Goal: Transaction & Acquisition: Book appointment/travel/reservation

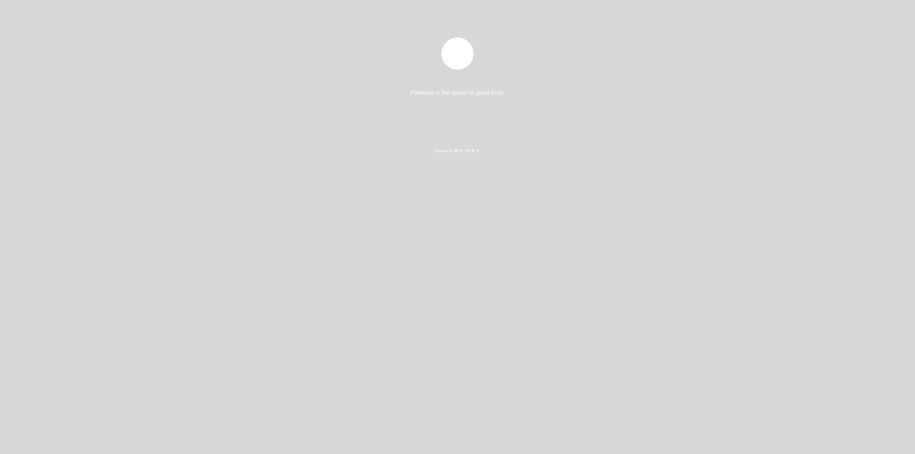
select select "es"
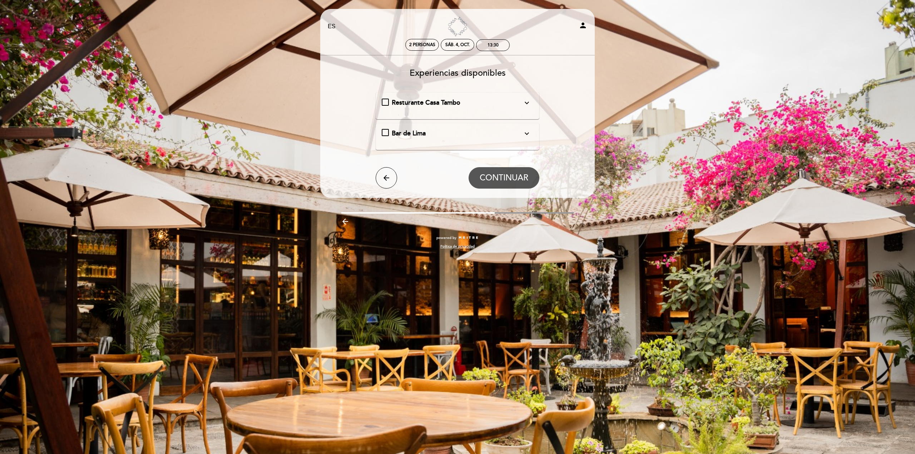
click at [416, 99] on span "Resturante Casa Tambo" at bounding box center [426, 103] width 69 height 8
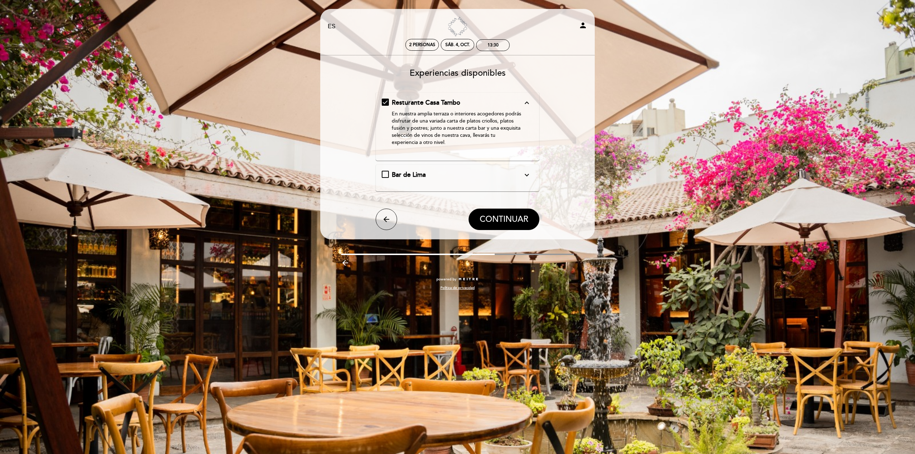
click at [409, 174] on span "Bar de Lima" at bounding box center [409, 175] width 34 height 8
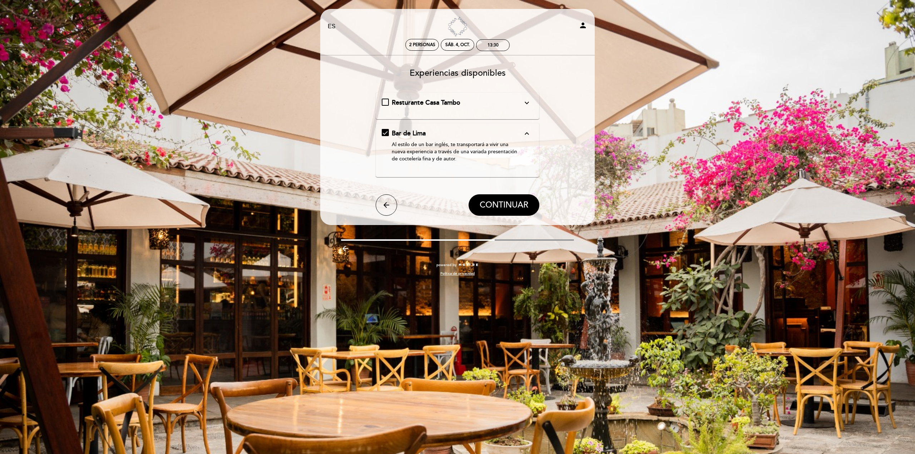
click at [407, 103] on span "Resturante Casa Tambo" at bounding box center [426, 103] width 69 height 8
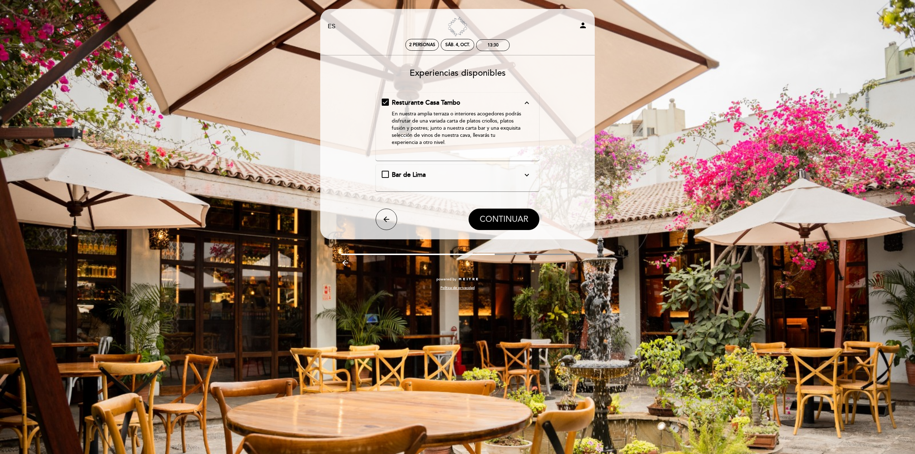
click at [484, 217] on span "CONTINUAR" at bounding box center [504, 220] width 49 height 10
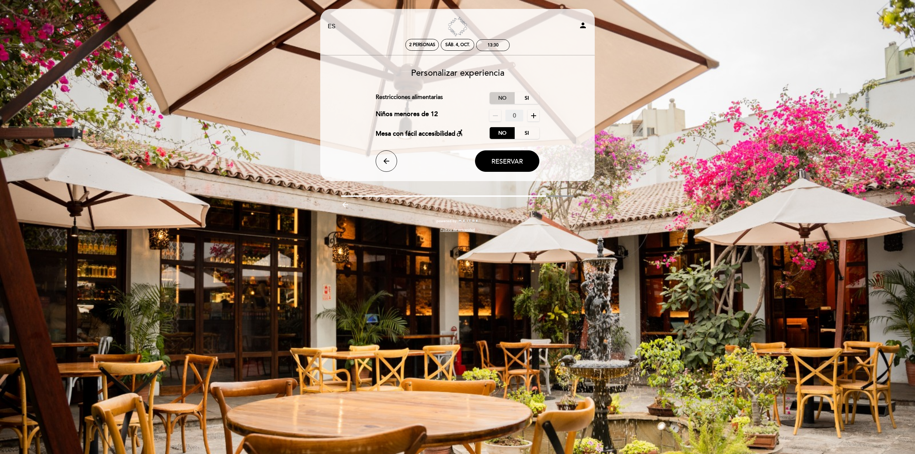
click at [503, 100] on label "No" at bounding box center [502, 98] width 25 height 12
click at [496, 115] on icon "remove" at bounding box center [495, 116] width 9 height 9
click at [501, 161] on span "Reservar" at bounding box center [507, 162] width 31 height 8
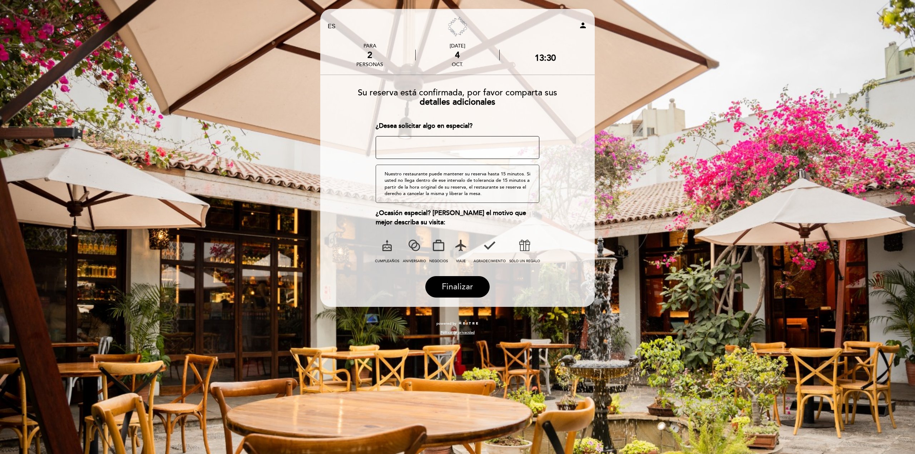
click at [465, 285] on span "Finalizar" at bounding box center [457, 287] width 31 height 10
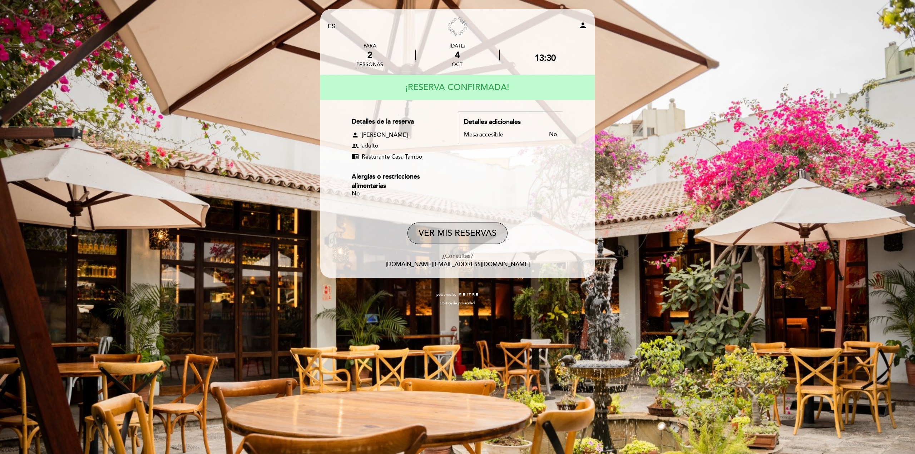
click at [460, 233] on button "VER MIS RESERVAS" at bounding box center [458, 233] width 100 height 21
select select "es"
